Goal: Task Accomplishment & Management: Manage account settings

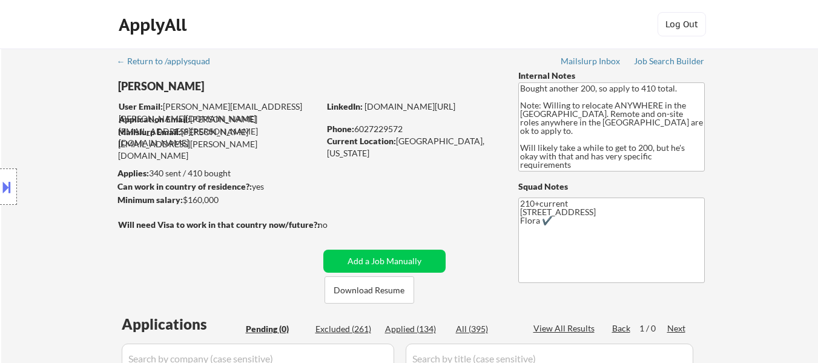
scroll to position [242, 0]
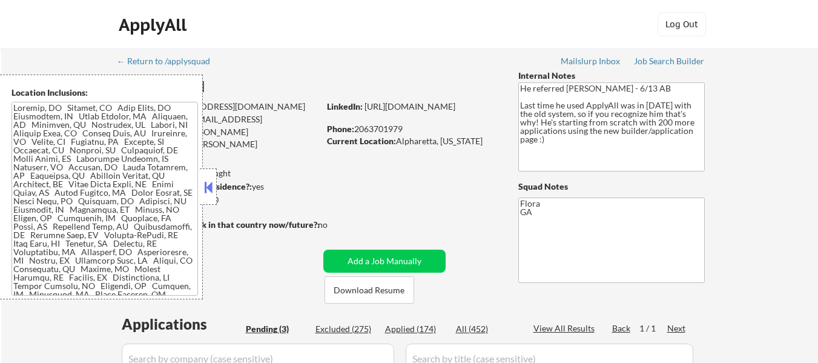
select select ""pending""
click at [212, 180] on button at bounding box center [208, 187] width 13 height 18
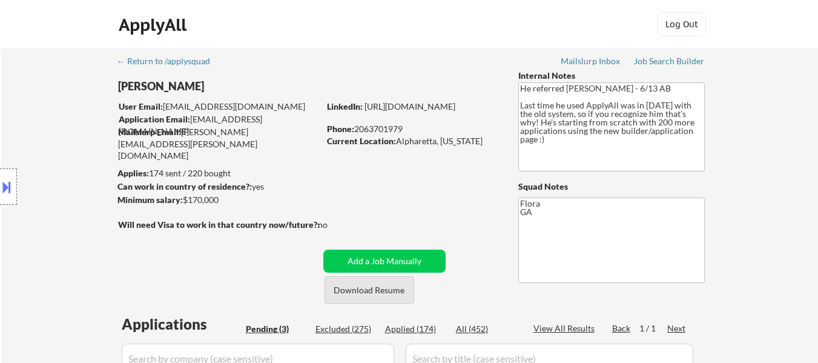
click at [364, 284] on button "Download Resume" at bounding box center [369, 289] width 90 height 27
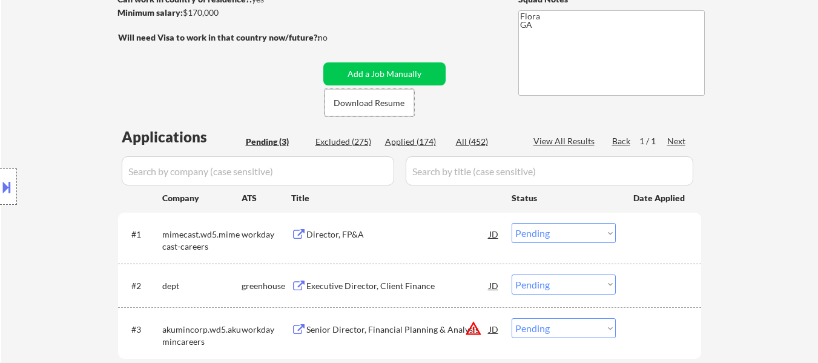
scroll to position [303, 0]
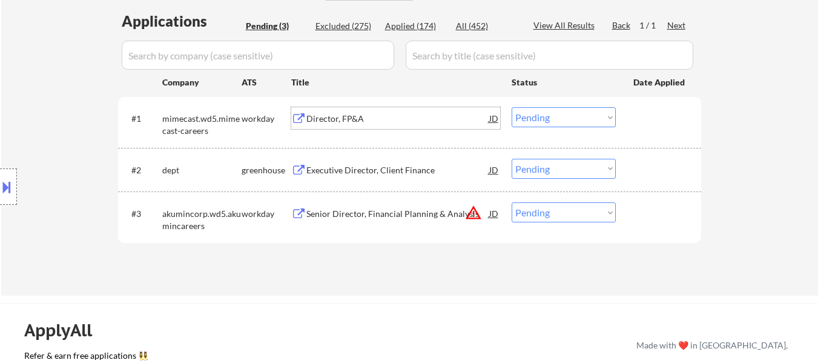
click at [338, 117] on div "Director, FP&A" at bounding box center [397, 119] width 183 height 12
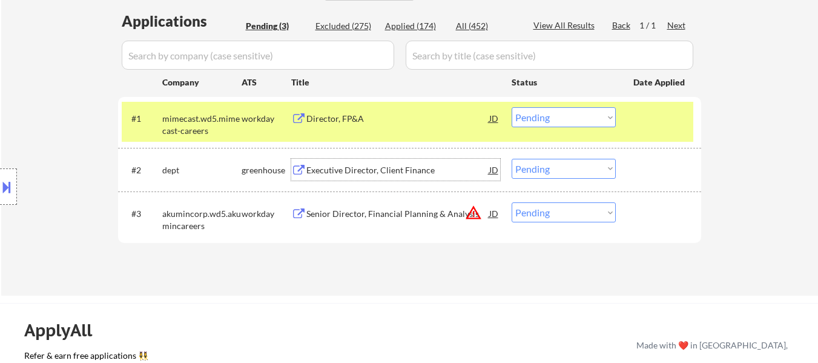
click at [346, 175] on div "Executive Director, Client Finance" at bounding box center [397, 170] width 183 height 12
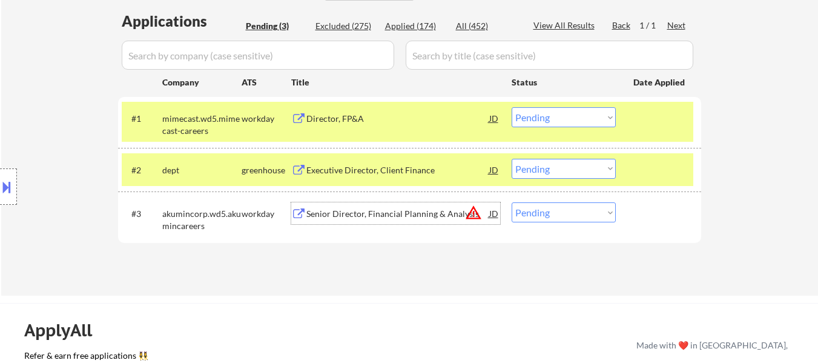
click at [405, 222] on div "Senior Director, Financial Planning & Analysis" at bounding box center [397, 213] width 183 height 22
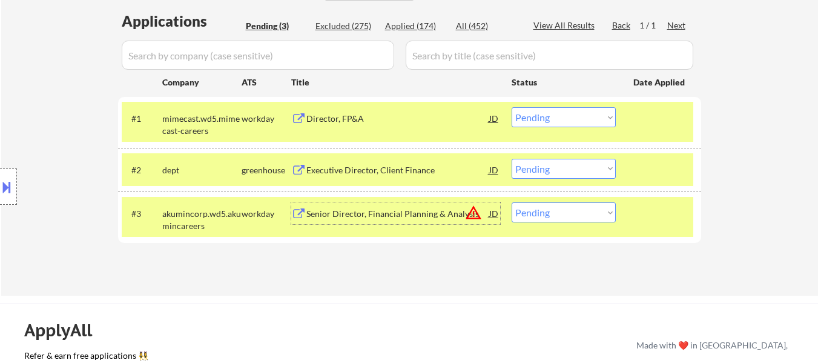
click at [582, 114] on select "Choose an option... Pending Applied Excluded (Questions) Excluded (Expired) Exc…" at bounding box center [563, 117] width 104 height 20
click at [511, 107] on select "Choose an option... Pending Applied Excluded (Questions) Excluded (Expired) Exc…" at bounding box center [563, 117] width 104 height 20
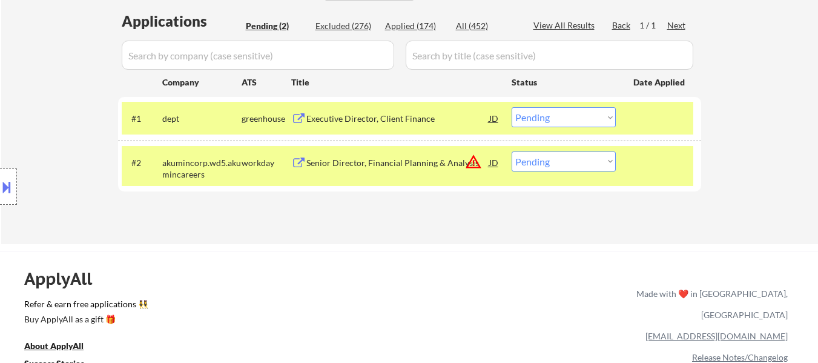
click at [589, 119] on select "Choose an option... Pending Applied Excluded (Questions) Excluded (Expired) Exc…" at bounding box center [563, 117] width 104 height 20
click at [511, 107] on select "Choose an option... Pending Applied Excluded (Questions) Excluded (Expired) Exc…" at bounding box center [563, 117] width 104 height 20
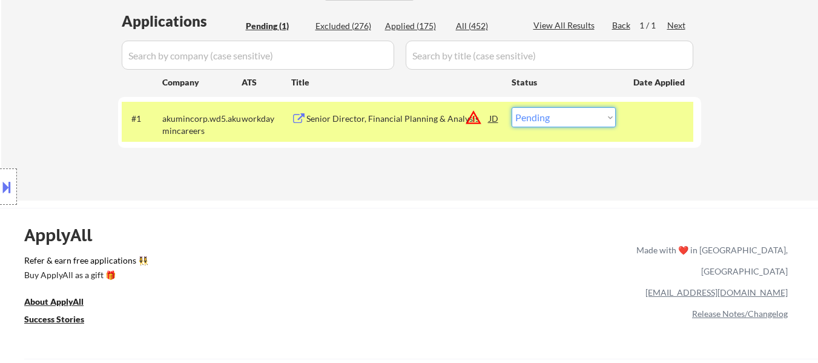
click at [547, 117] on select "Choose an option... Pending Applied Excluded (Questions) Excluded (Expired) Exc…" at bounding box center [563, 117] width 104 height 20
select select ""excluded__location_""
click at [511, 107] on select "Choose an option... Pending Applied Excluded (Questions) Excluded (Expired) Exc…" at bounding box center [563, 117] width 104 height 20
